Goal: Find contact information: Find contact information

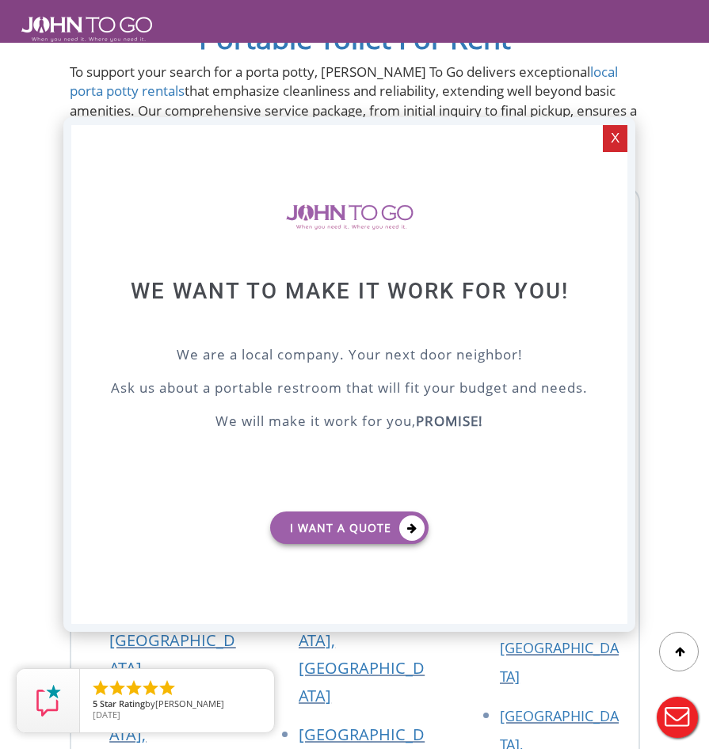
click at [624, 139] on div "X" at bounding box center [615, 138] width 25 height 27
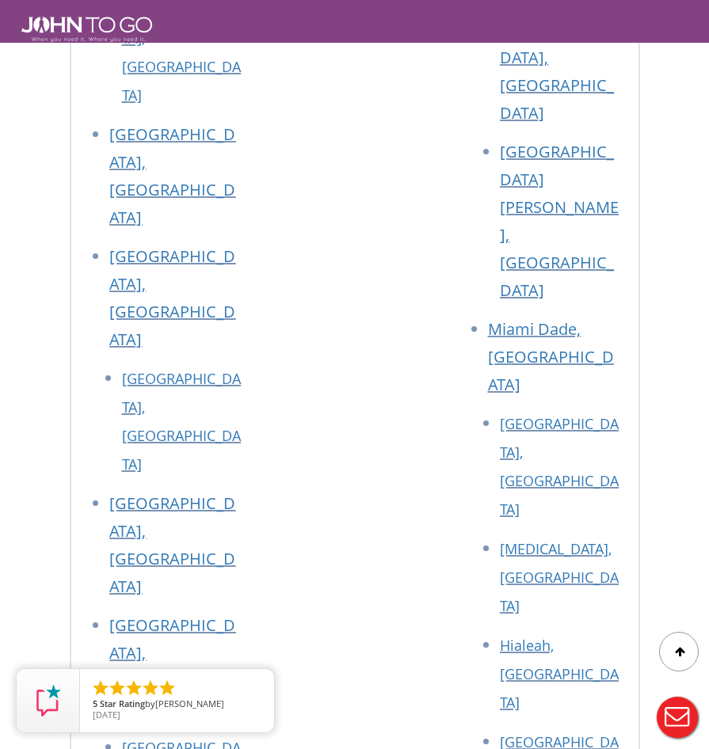
scroll to position [10375, 0]
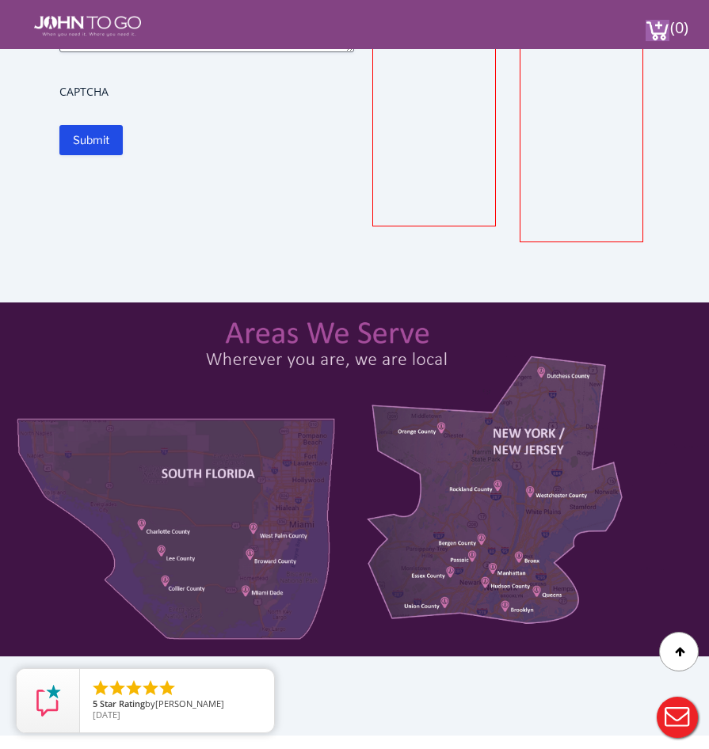
scroll to position [554, 0]
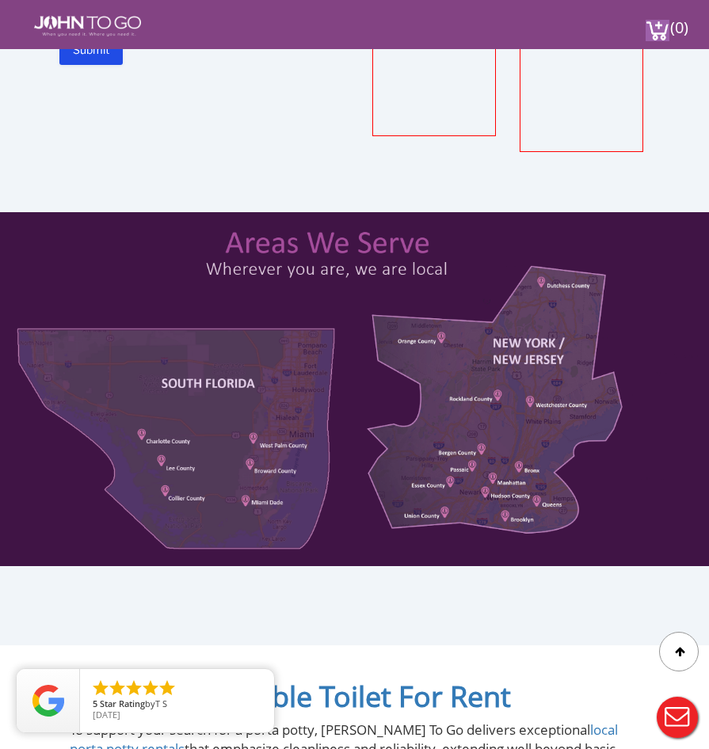
click at [446, 373] on div at bounding box center [354, 389] width 709 height 355
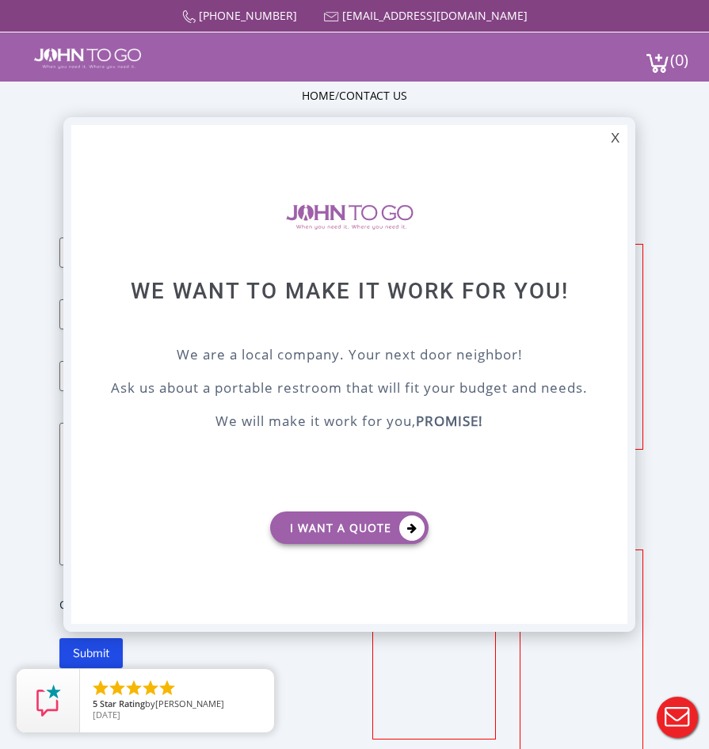
scroll to position [0, 0]
click at [625, 138] on div "X" at bounding box center [615, 138] width 25 height 27
